Goal: Check status

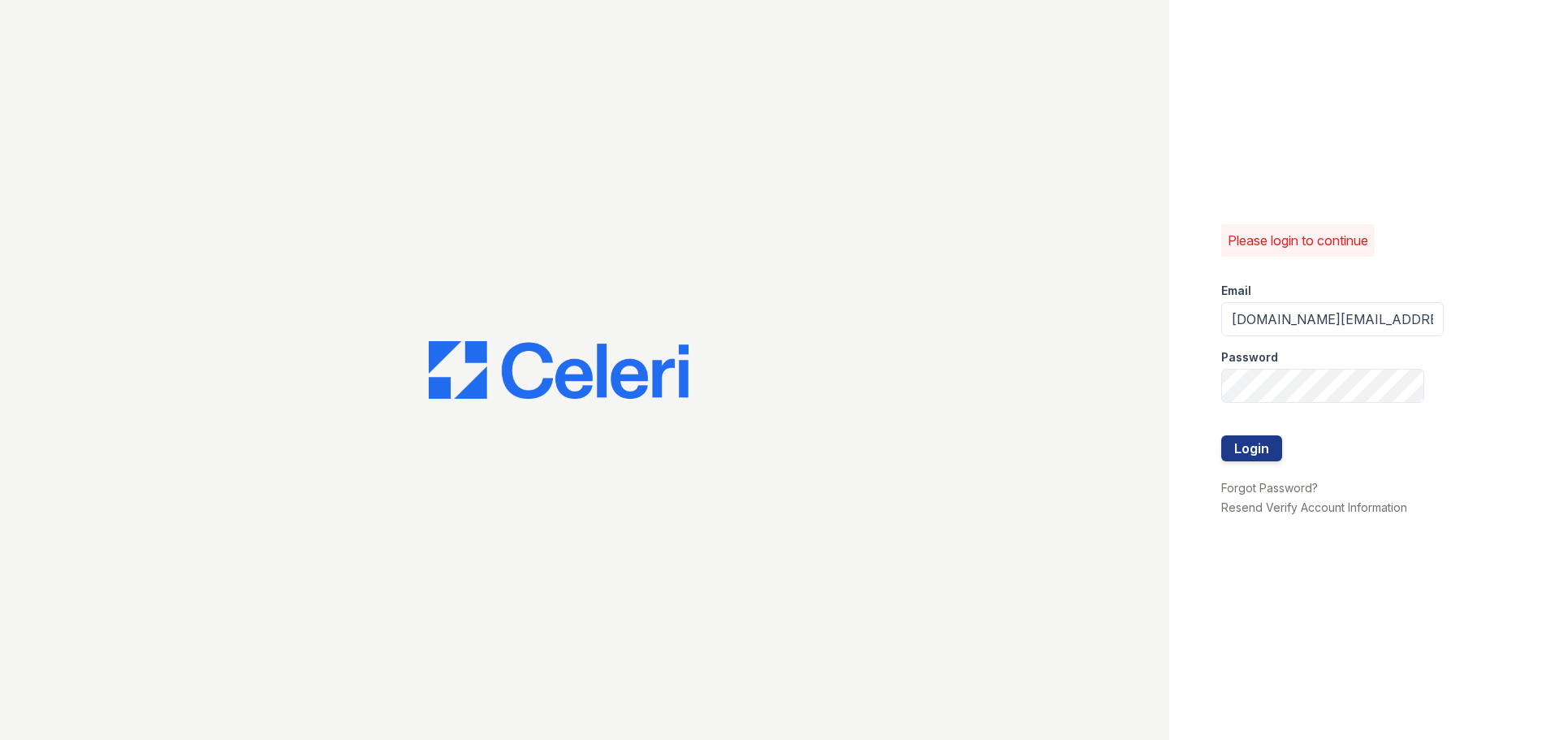
click at [1247, 446] on button "Login" at bounding box center [1251, 448] width 61 height 26
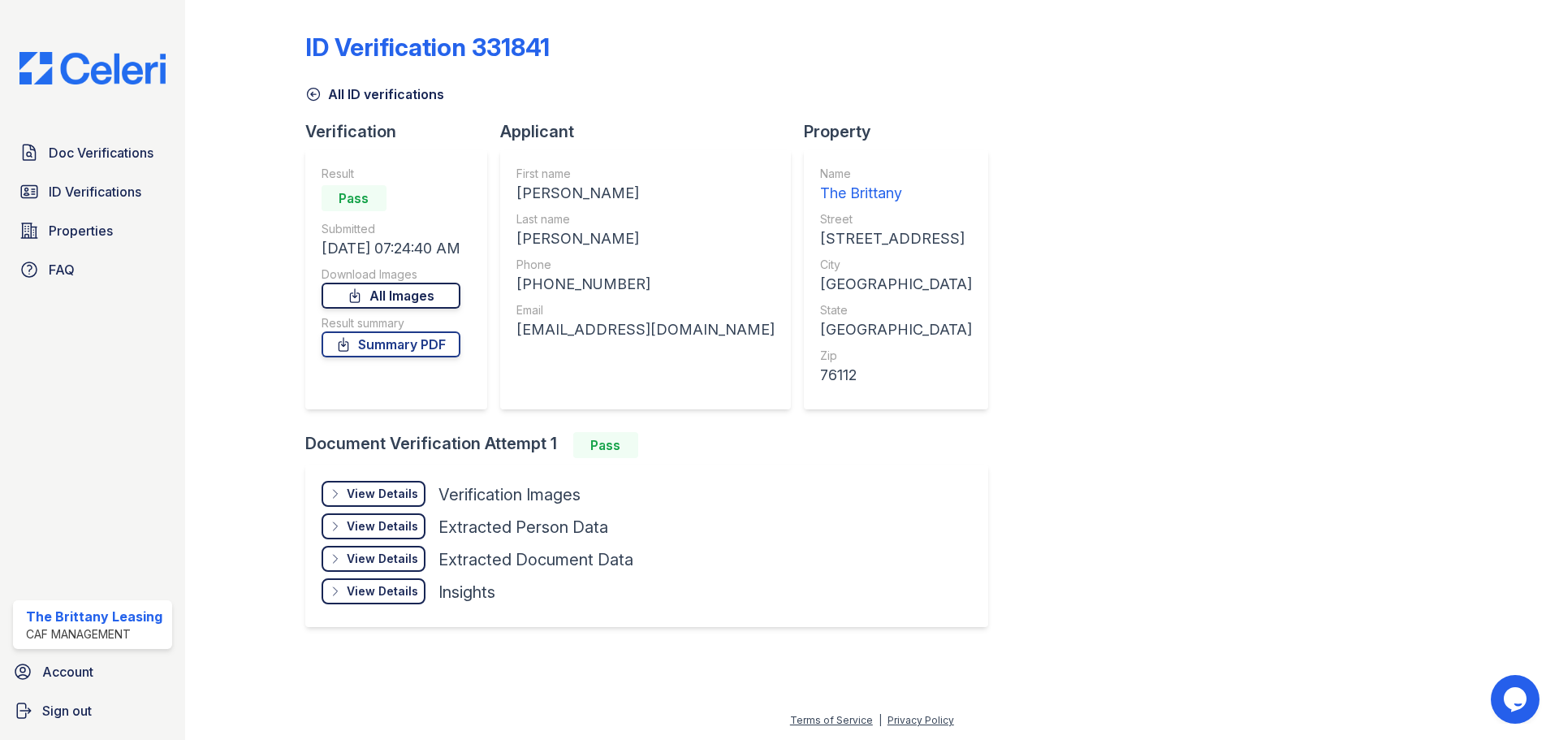
click at [384, 296] on link "All Images" at bounding box center [390, 295] width 139 height 26
click at [104, 157] on span "Doc Verifications" at bounding box center [101, 152] width 105 height 19
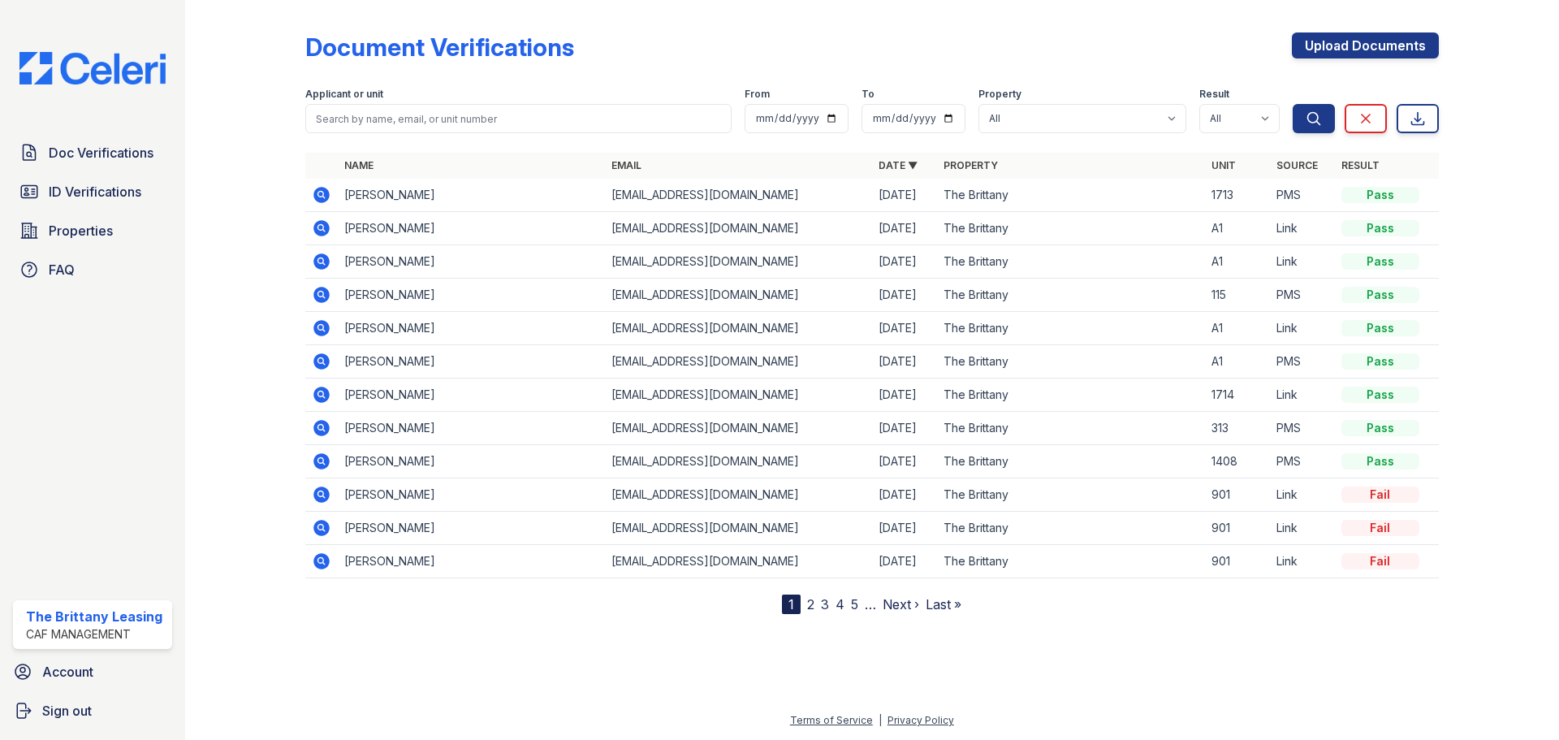
click at [321, 227] on icon at bounding box center [320, 227] width 4 height 4
